Goal: Task Accomplishment & Management: Complete application form

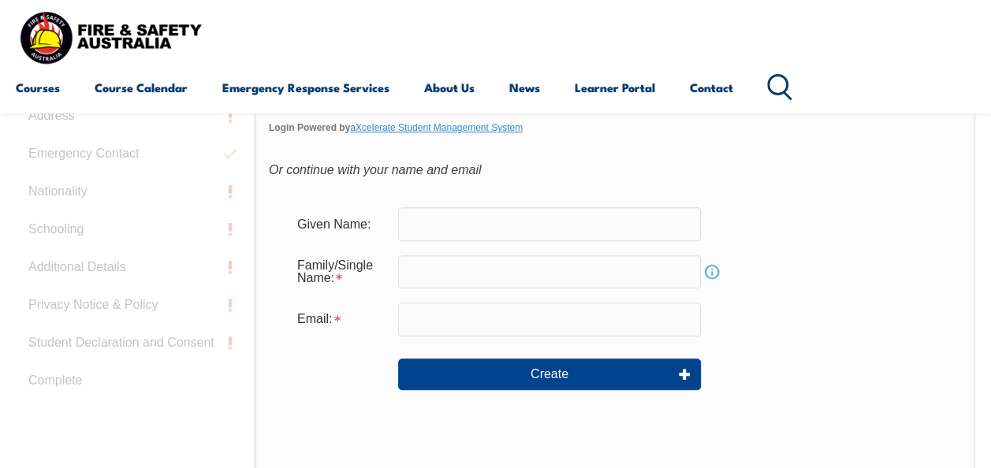
scroll to position [497, 0]
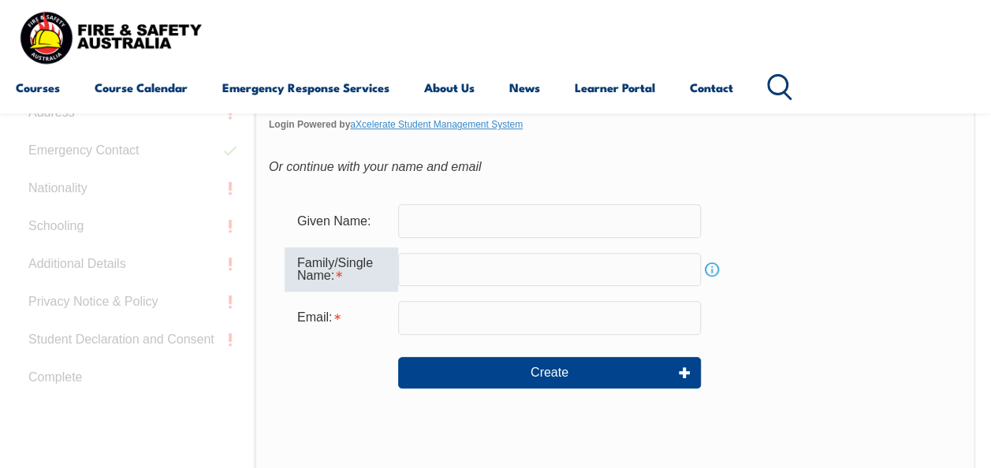
click at [553, 266] on input "text" at bounding box center [549, 269] width 303 height 33
type input "Rohrlach"
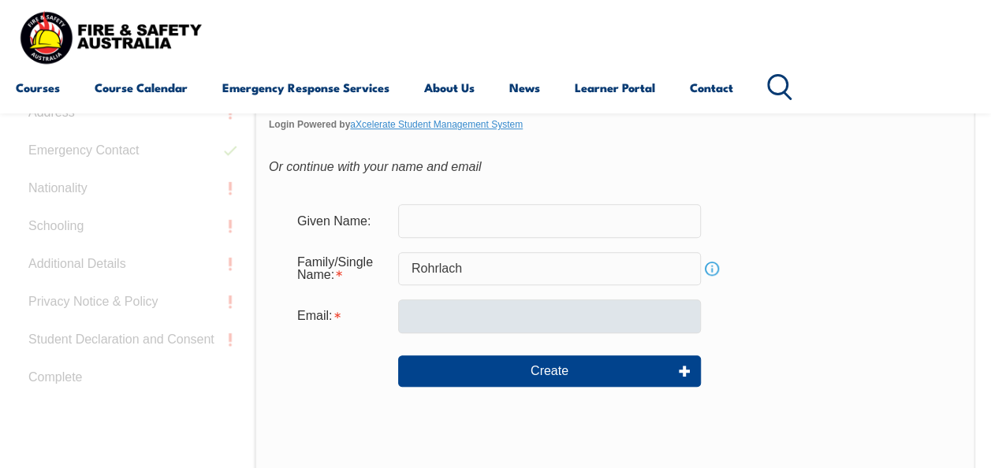
drag, startPoint x: 544, startPoint y: 335, endPoint x: 545, endPoint y: 323, distance: 11.9
click at [545, 323] on form "Given Name: Family/Single Name: Rohrlach Info Email: Create" at bounding box center [615, 306] width 692 height 236
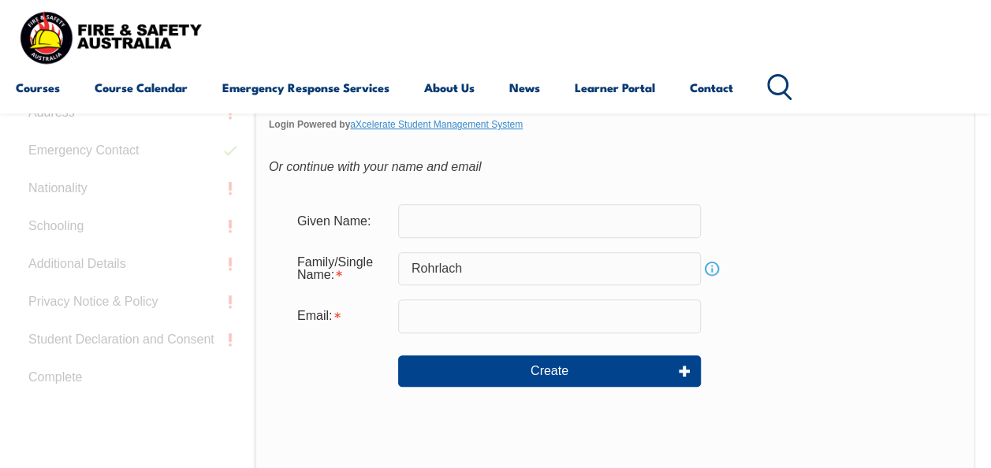
click at [545, 323] on input "email" at bounding box center [549, 315] width 303 height 33
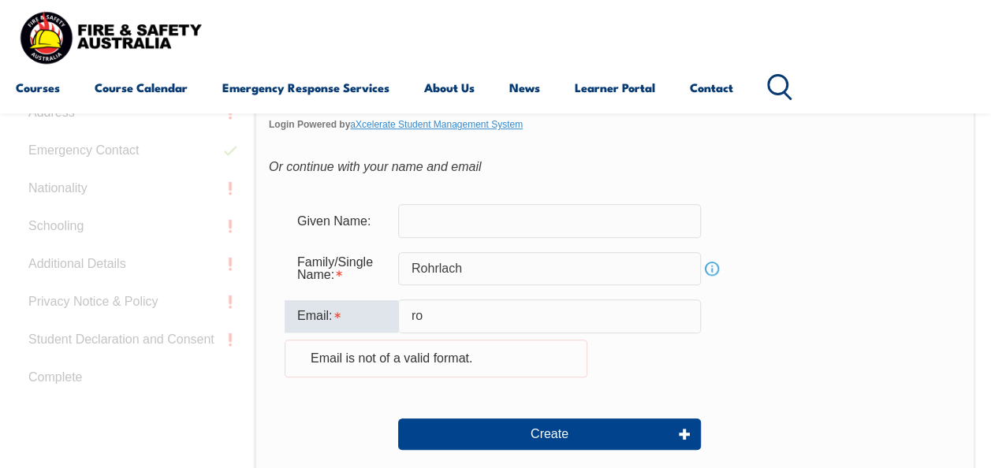
type input "r"
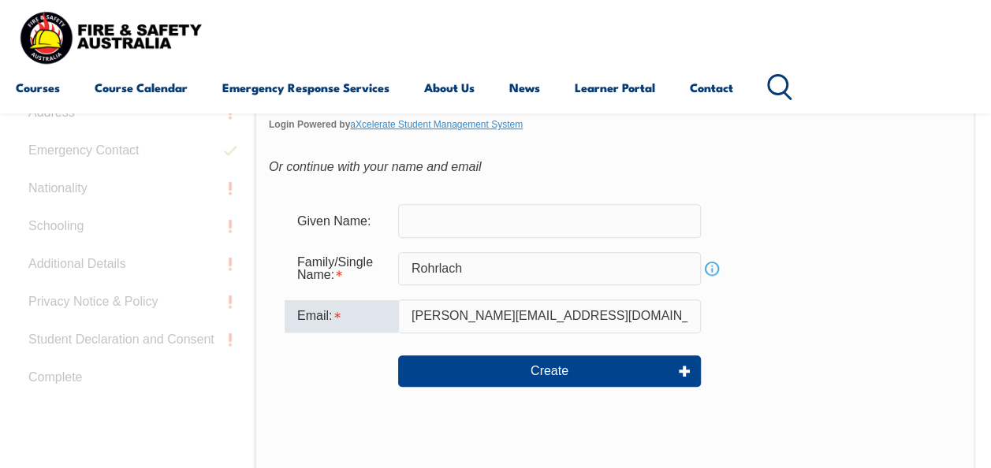
type input "[PERSON_NAME][EMAIL_ADDRESS][DOMAIN_NAME]"
click at [788, 323] on div "Email: keanu.rohrlach@ventia.com" at bounding box center [614, 315] width 660 height 33
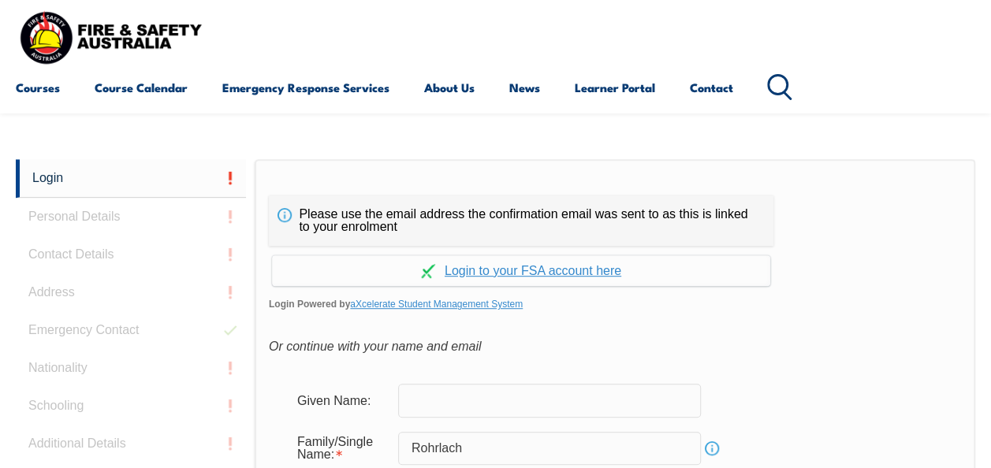
scroll to position [317, 0]
click at [534, 274] on link "Continue with aXcelerate" at bounding box center [521, 271] width 498 height 31
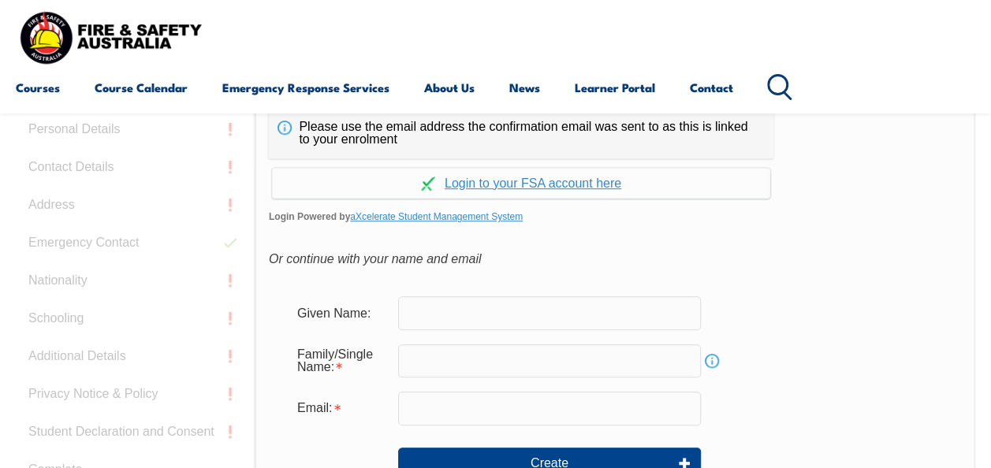
scroll to position [448, 0]
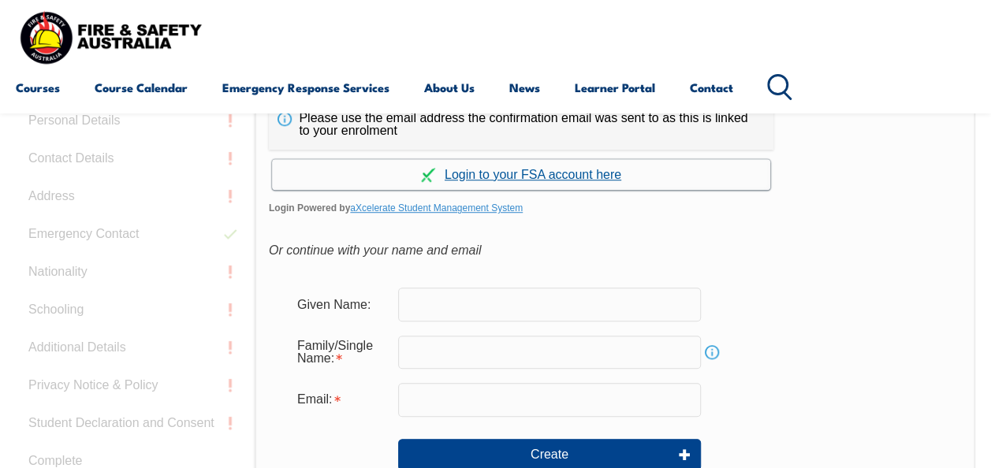
click at [601, 173] on link "Continue with aXcelerate" at bounding box center [521, 174] width 498 height 31
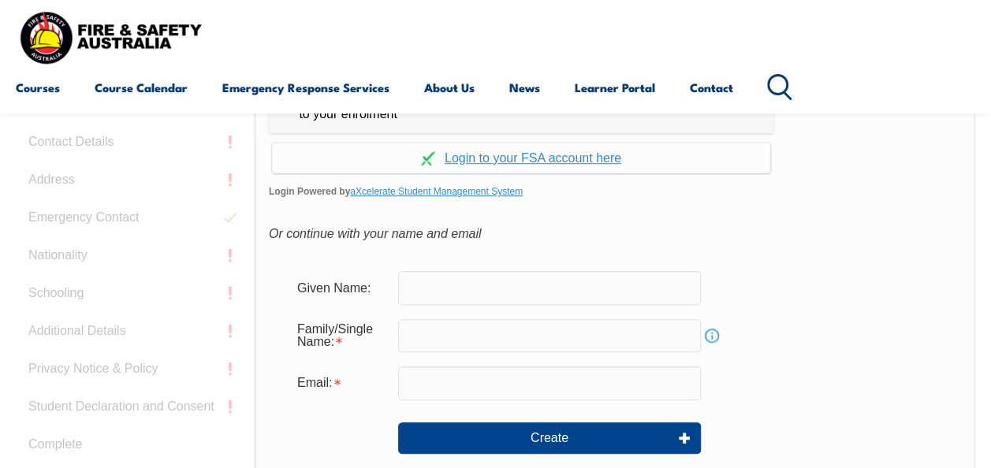
scroll to position [473, 0]
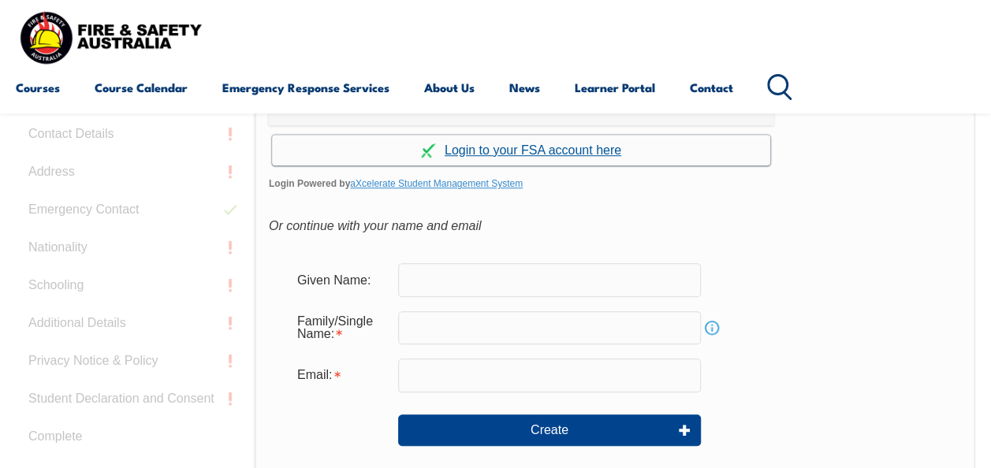
click at [580, 150] on link "Continue with aXcelerate" at bounding box center [521, 150] width 498 height 31
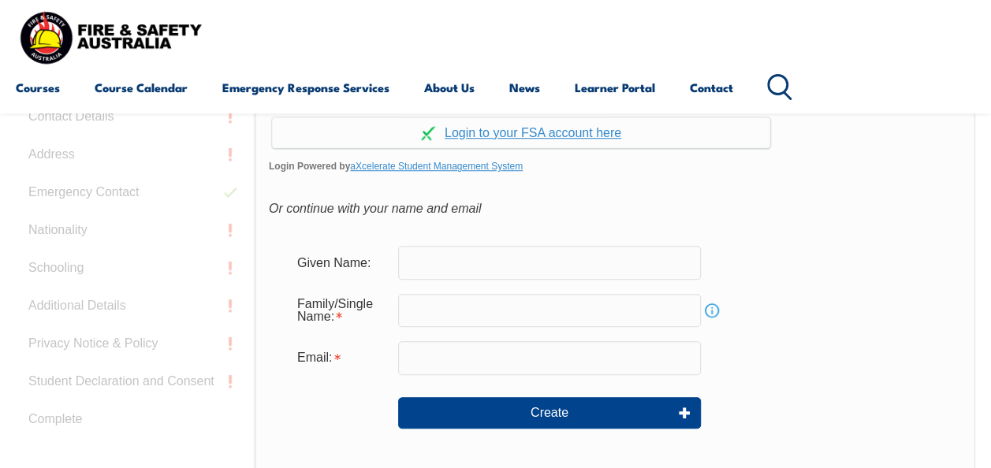
scroll to position [491, 0]
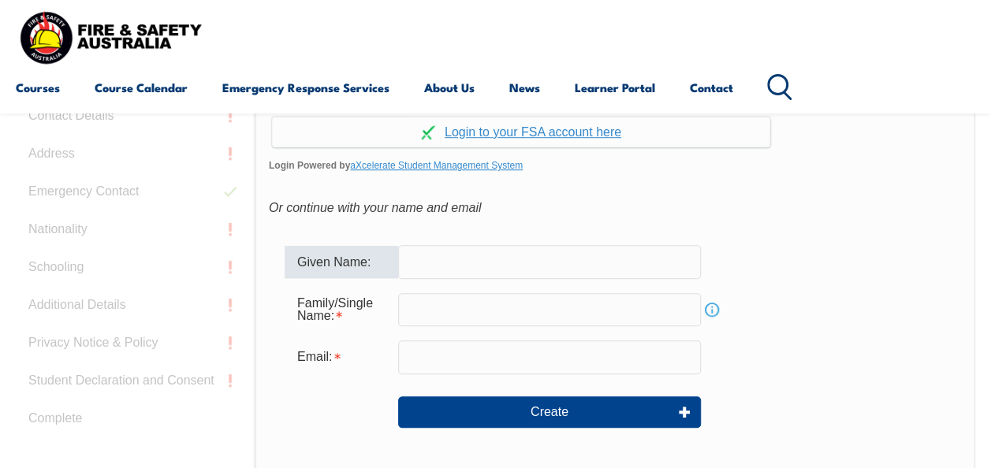
click at [519, 257] on input "text" at bounding box center [549, 261] width 303 height 33
type input "[PERSON_NAME]"
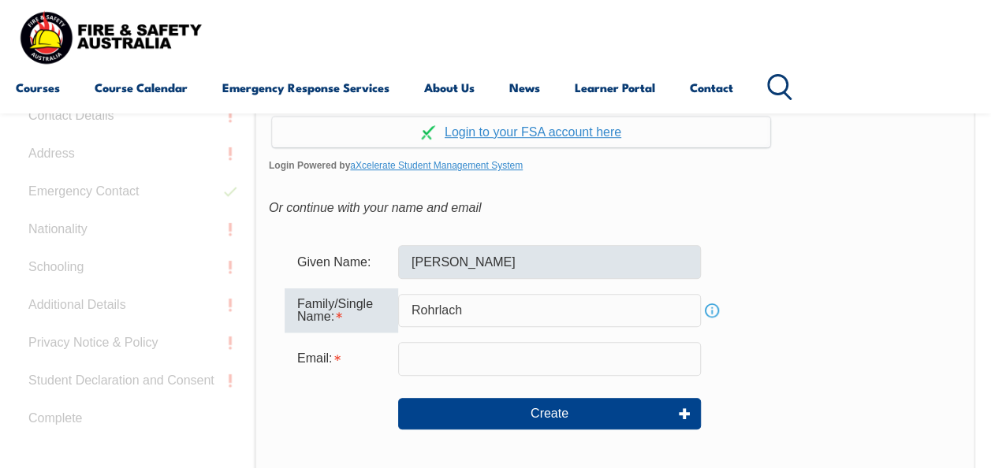
type input "Rohrlach"
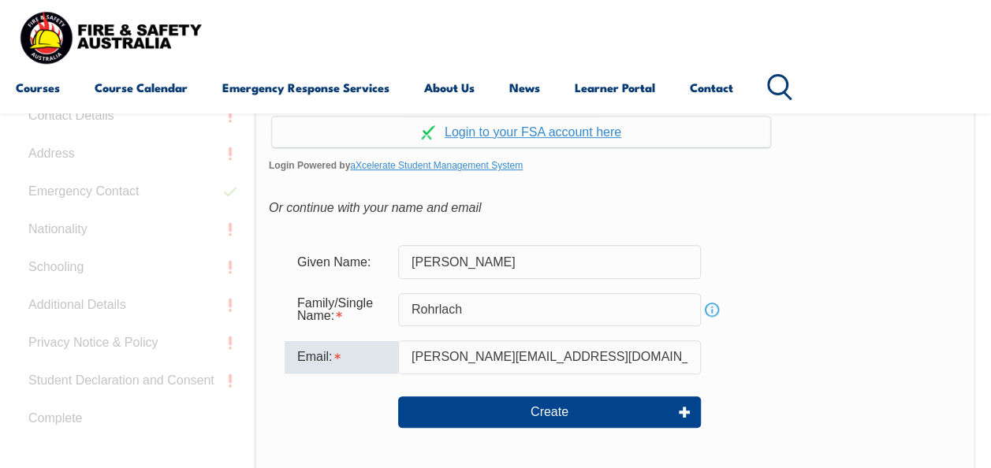
type input "[PERSON_NAME][EMAIL_ADDRESS][DOMAIN_NAME]"
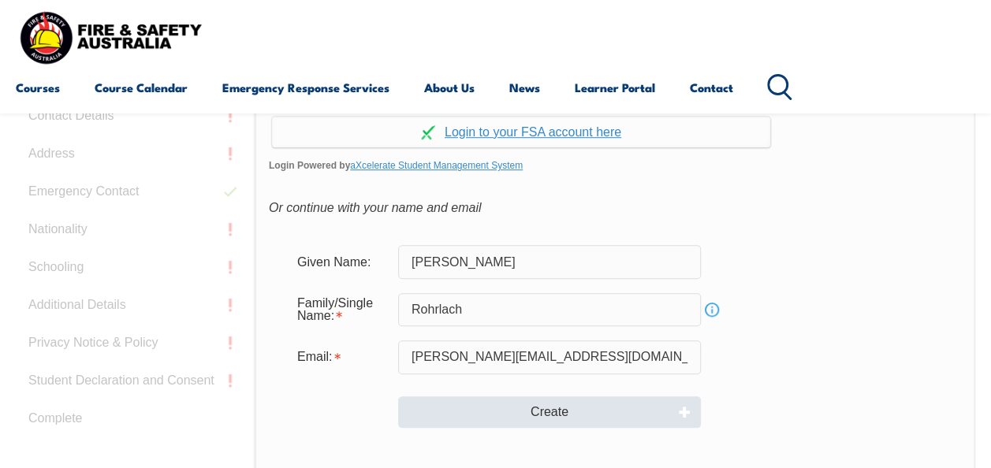
drag, startPoint x: 607, startPoint y: 428, endPoint x: 624, endPoint y: 412, distance: 23.4
click at [624, 412] on div "Create" at bounding box center [614, 412] width 660 height 57
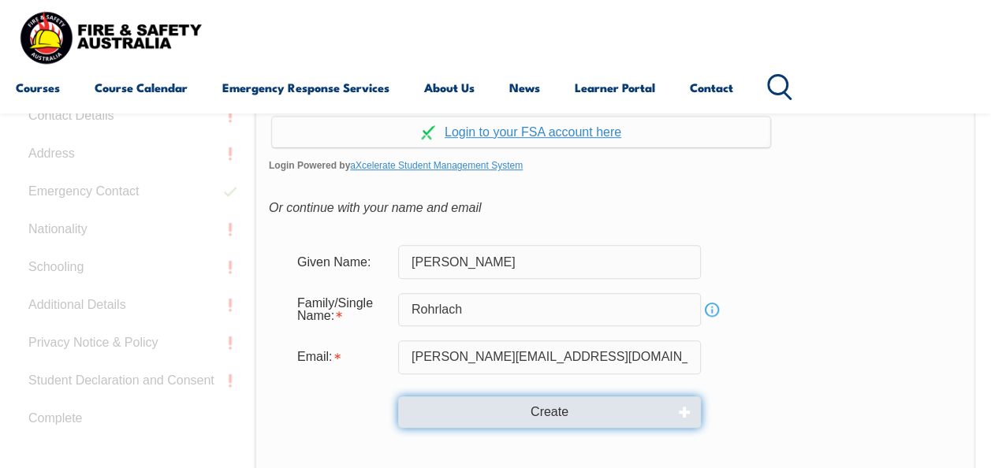
click at [624, 412] on button "Create" at bounding box center [549, 412] width 303 height 32
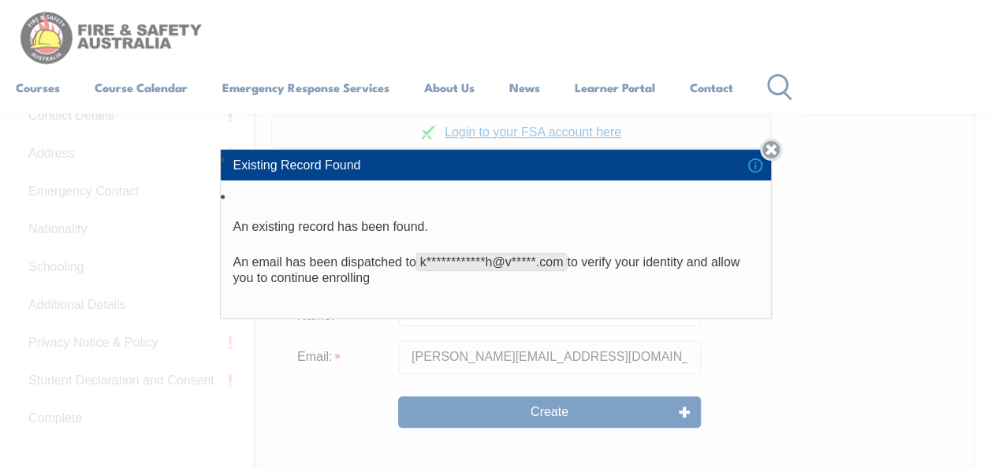
click at [778, 154] on link "Close" at bounding box center [771, 150] width 22 height 22
